Goal: Find specific page/section: Find specific page/section

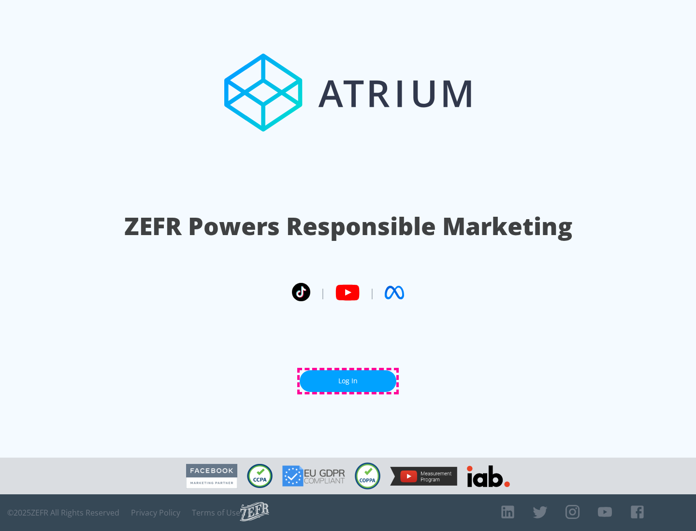
click at [348, 381] on link "Log In" at bounding box center [348, 382] width 97 height 22
